Goal: Transaction & Acquisition: Purchase product/service

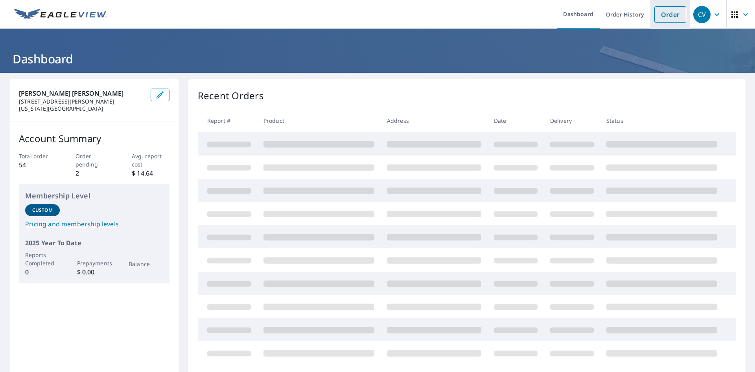
click at [662, 18] on link "Order" at bounding box center [670, 14] width 32 height 17
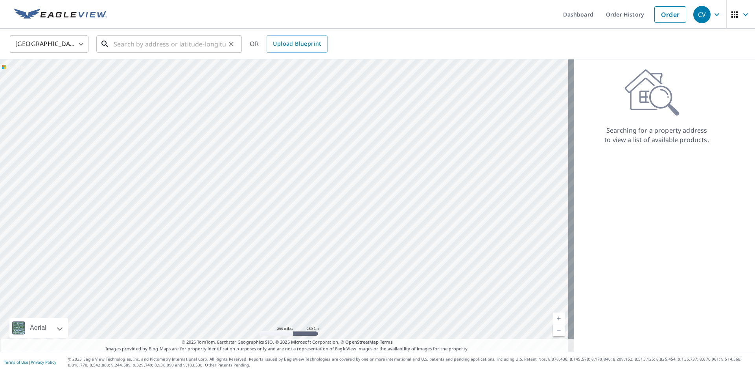
click at [199, 44] on input "text" at bounding box center [170, 44] width 112 height 22
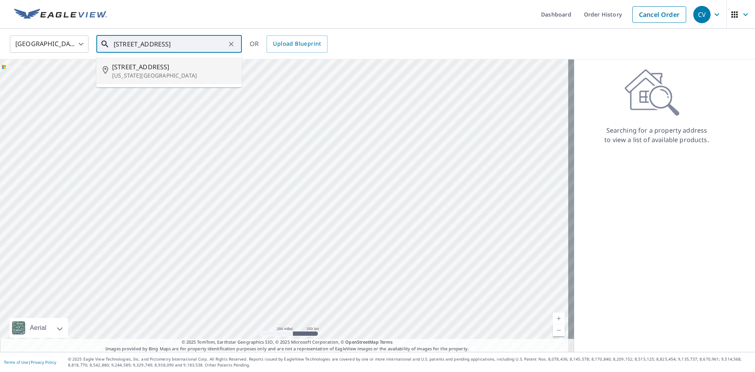
click at [139, 71] on span "[STREET_ADDRESS]" at bounding box center [173, 66] width 123 height 9
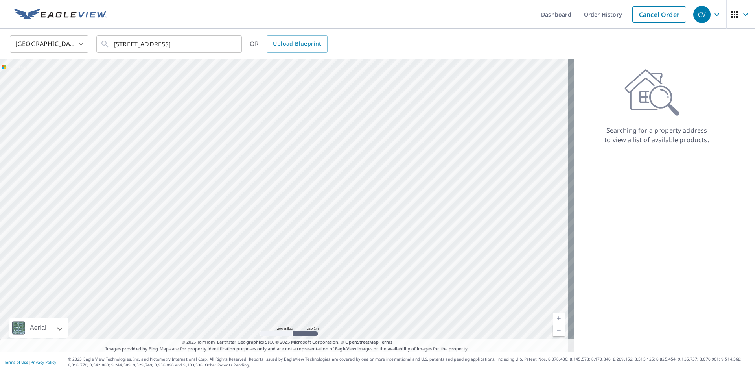
type input "[STREET_ADDRESS][US_STATE]"
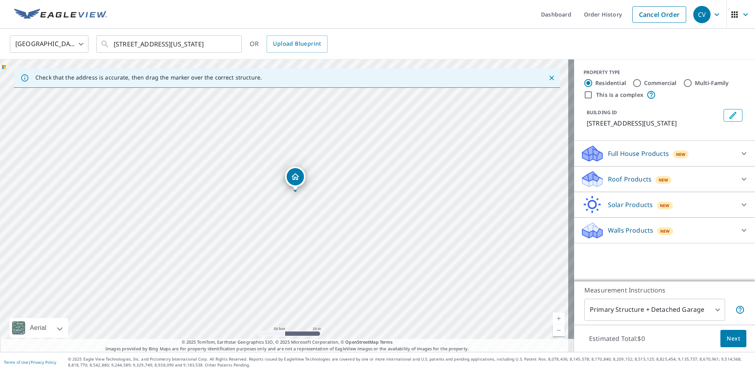
drag, startPoint x: 289, startPoint y: 187, endPoint x: 295, endPoint y: 178, distance: 10.9
drag, startPoint x: 232, startPoint y: 196, endPoint x: 203, endPoint y: 221, distance: 38.7
click at [743, 178] on div at bounding box center [743, 178] width 19 height 19
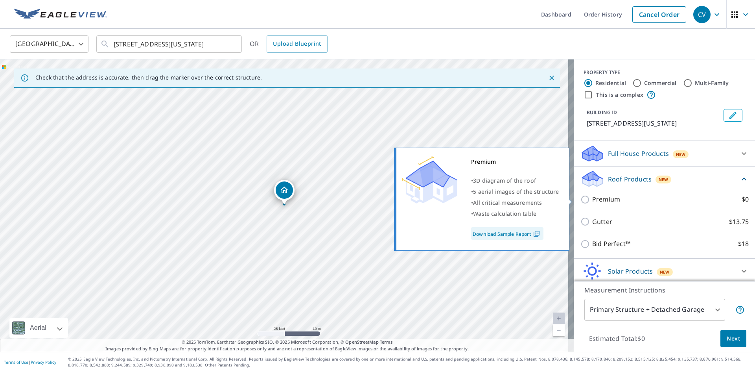
click at [580, 200] on input "Premium $0" at bounding box center [586, 199] width 12 height 9
checkbox input "true"
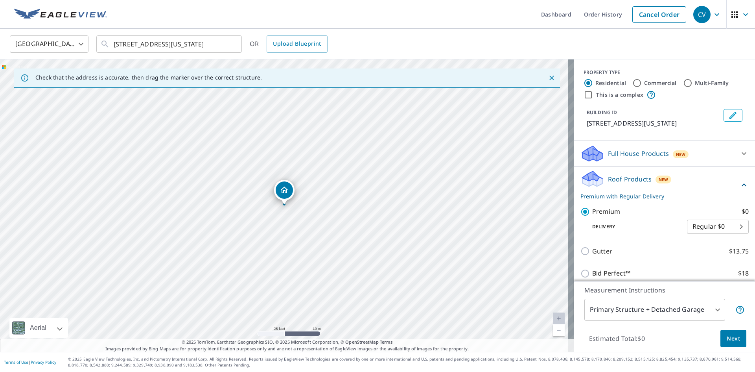
click at [712, 309] on body "CV CV Dashboard Order History Cancel Order CV [GEOGRAPHIC_DATA] [GEOGRAPHIC_DAT…" at bounding box center [377, 186] width 755 height 372
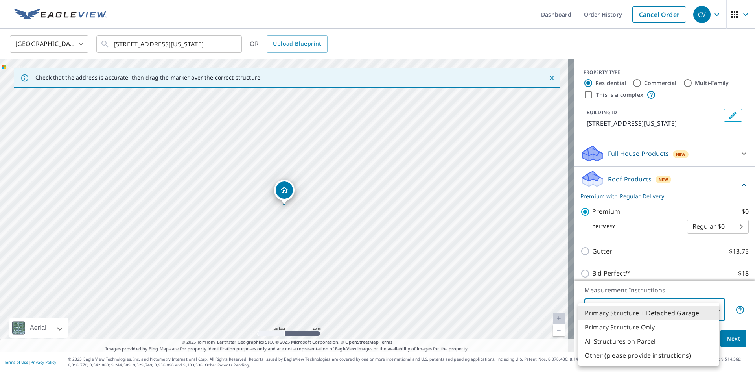
click at [688, 331] on li "Primary Structure Only" at bounding box center [648, 327] width 141 height 14
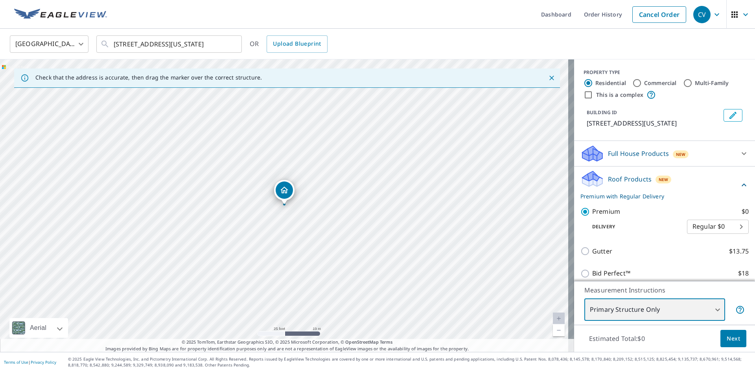
type input "2"
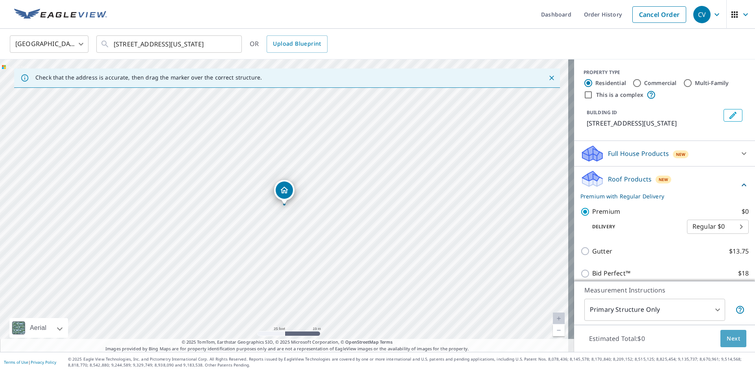
click at [720, 338] on button "Next" at bounding box center [733, 338] width 26 height 18
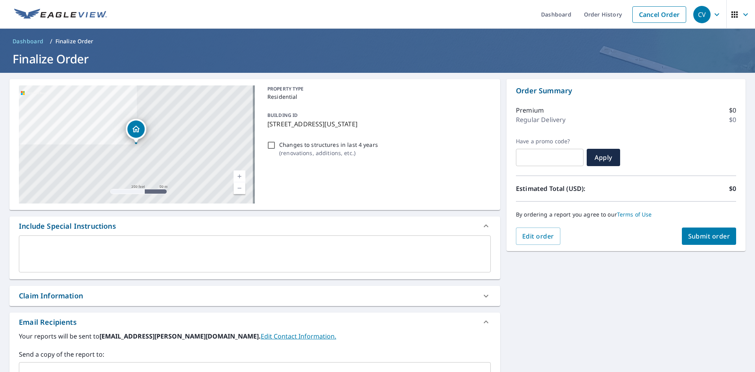
click at [690, 243] on button "Submit order" at bounding box center [709, 235] width 55 height 17
checkbox input "true"
